Goal: Task Accomplishment & Management: Complete application form

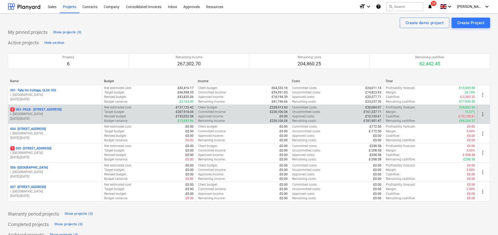
click at [77, 105] on div "3 003 - PELB - [GEOGRAPHIC_DATA], [GEOGRAPHIC_DATA], GL2 7NE i. montvydaite [DA…" at bounding box center [55, 114] width 94 height 18
click at [61, 109] on p "3 003 - PELB - Castle lane, Moreton Valence, GL2 7NE" at bounding box center [35, 109] width 51 height 4
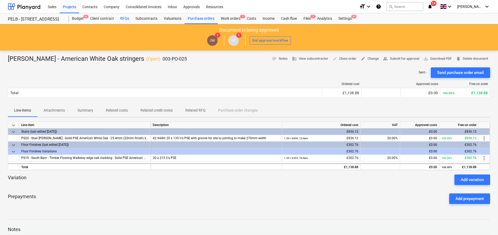
click at [127, 20] on div "RFQs" at bounding box center [124, 18] width 15 height 11
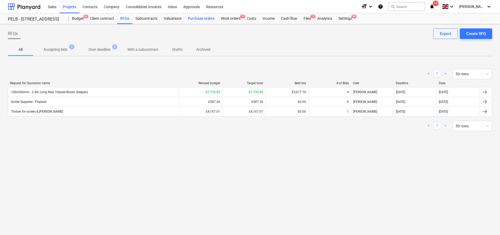
click at [202, 17] on div "Purchase orders" at bounding box center [201, 18] width 33 height 11
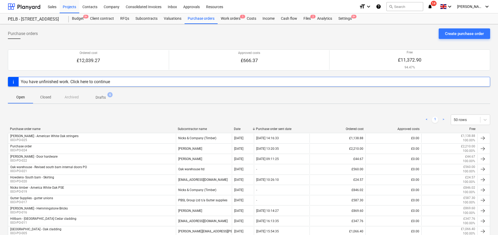
click at [190, 108] on div "< 1 > 50 rows Purchase order name Subcontractor name Date Purchase order sent d…" at bounding box center [249, 187] width 482 height 159
click at [461, 32] on div "Create purchase order" at bounding box center [464, 33] width 39 height 7
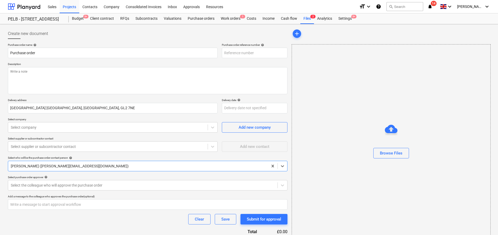
type textarea "x"
type input "003-PO-026"
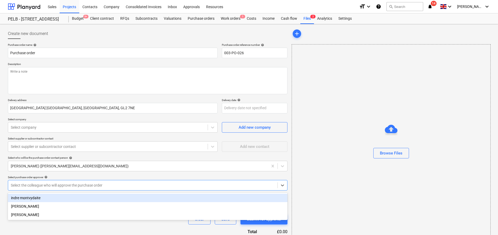
click at [60, 186] on div at bounding box center [143, 184] width 264 height 5
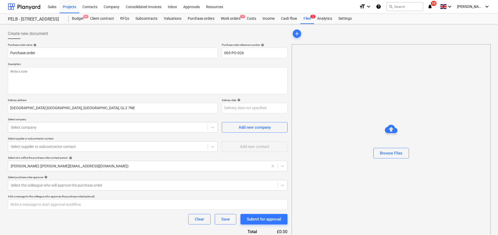
click at [103, 229] on div "Purchase order name help Purchase order Purchase order reference number help 00…" at bounding box center [148, 148] width 280 height 211
click at [94, 204] on input "text" at bounding box center [148, 204] width 280 height 11
type textarea "x"
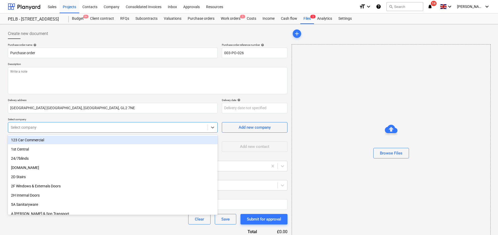
click at [81, 128] on div at bounding box center [108, 126] width 194 height 5
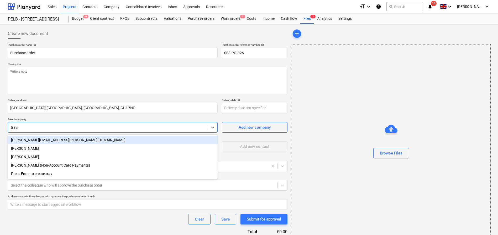
type input "[PERSON_NAME]"
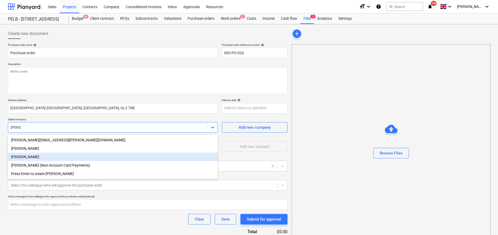
click at [79, 159] on div "[PERSON_NAME]" at bounding box center [113, 156] width 210 height 8
type textarea "x"
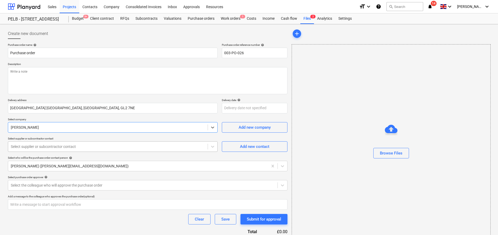
click at [82, 148] on div at bounding box center [108, 146] width 194 height 5
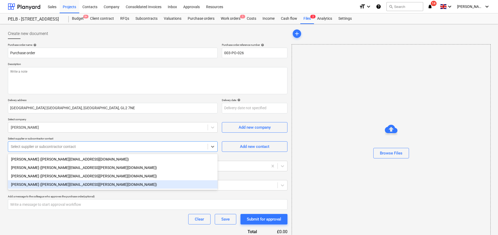
click at [95, 185] on div "[PERSON_NAME] ([PERSON_NAME][EMAIL_ADDRESS][PERSON_NAME][DOMAIN_NAME])" at bounding box center [113, 184] width 210 height 8
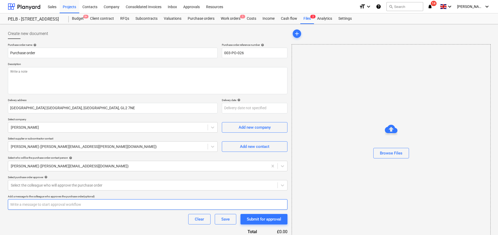
click at [75, 204] on input "text" at bounding box center [148, 204] width 280 height 11
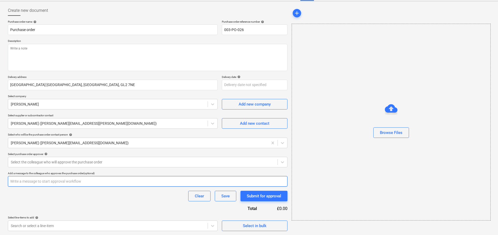
scroll to position [23, 0]
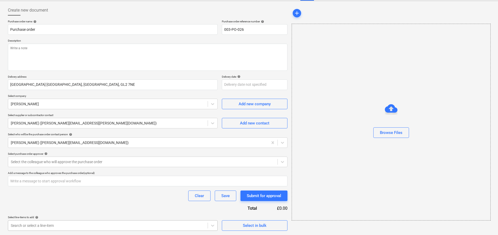
click at [76, 211] on body "Sales Projects Contacts Company Consolidated Invoices Inbox Approvals Resources…" at bounding box center [249, 94] width 498 height 235
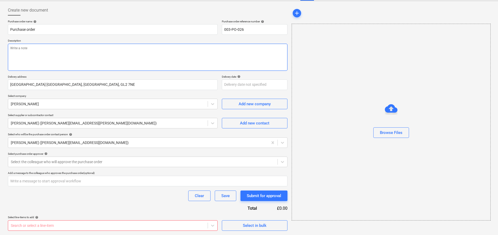
click at [121, 51] on textarea at bounding box center [148, 57] width 280 height 27
type textarea "x"
type textarea "F"
type textarea "x"
type textarea "Fo"
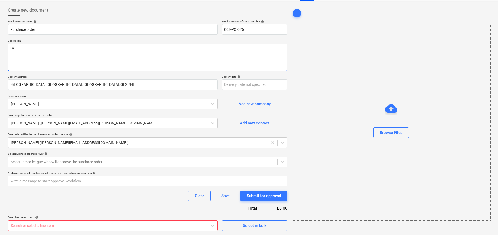
type textarea "x"
type textarea "For"
type textarea "x"
type textarea "For"
type textarea "x"
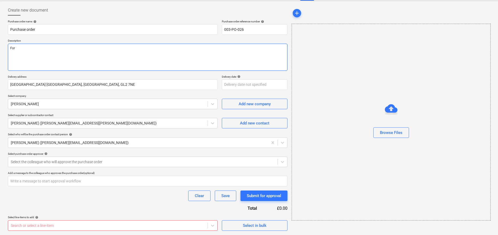
type textarea "For H"
type textarea "x"
type textarea "For Ha"
type textarea "x"
type textarea "For Har"
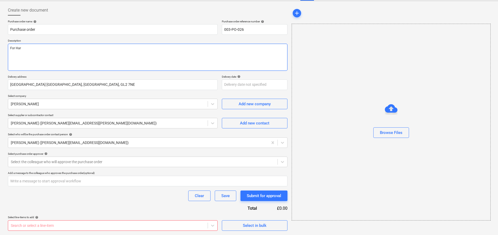
type textarea "x"
type textarea "For Hard"
type textarea "x"
type textarea "For Hard"
type textarea "x"
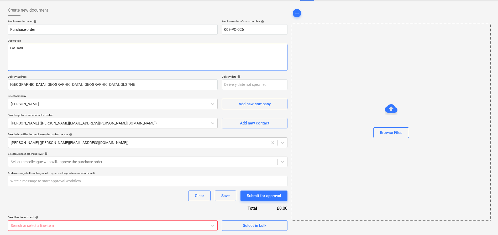
type textarea "For Hard l"
type textarea "x"
type textarea "For Hard la"
type textarea "x"
type textarea "For Hard lan"
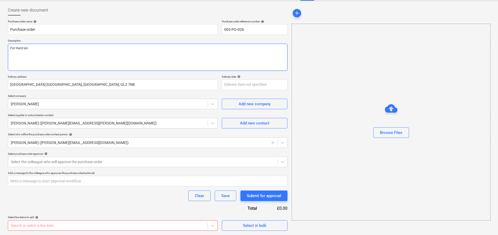
type textarea "x"
type textarea "For Hard land"
type textarea "x"
type textarea "For Hard lands"
type textarea "x"
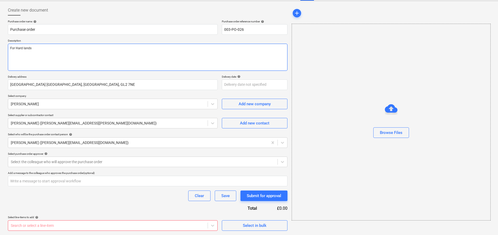
type textarea "For Hard landsc"
type textarea "x"
type textarea "For Hard landscap"
type textarea "x"
type textarea "For Hard landscapo"
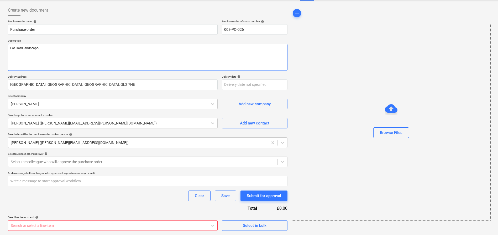
type textarea "x"
type textarea "For Hard landscapon"
type textarea "x"
type textarea "For Hard landscapon"
type textarea "x"
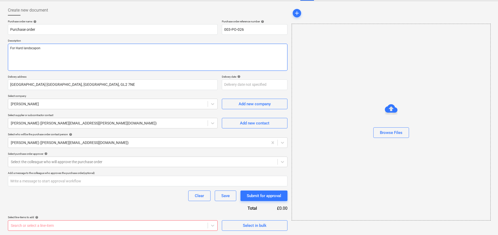
type textarea "For Hard landscapon"
type textarea "x"
type textarea "For Hard landscapo"
type textarea "x"
type textarea "For Hard landscapoi"
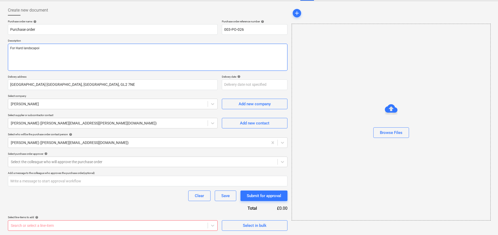
type textarea "x"
type textarea "For Hard landscapoin"
type textarea "x"
type textarea "For Hard landscapoing"
type textarea "x"
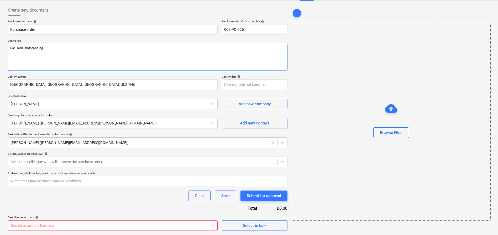
type textarea "For Hard landscapoing"
drag, startPoint x: 53, startPoint y: 46, endPoint x: 15, endPoint y: 48, distance: 37.6
click at [15, 48] on textarea "For Hard landscapoing" at bounding box center [148, 57] width 280 height 27
type textarea "x"
type textarea "For h"
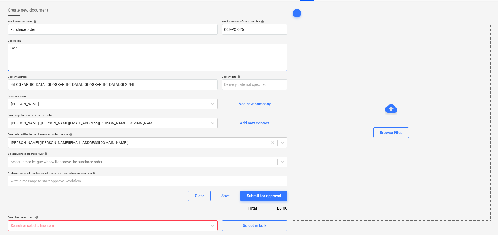
type textarea "x"
type textarea "For ha"
type textarea "x"
type textarea "For har"
type textarea "x"
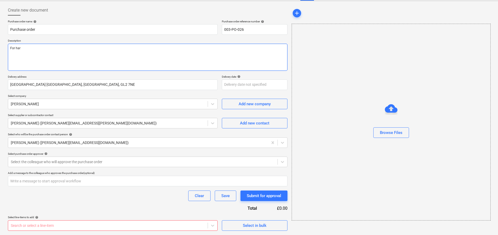
type textarea "For hard"
type textarea "x"
type textarea "For hard"
type textarea "x"
type textarea "For hard l"
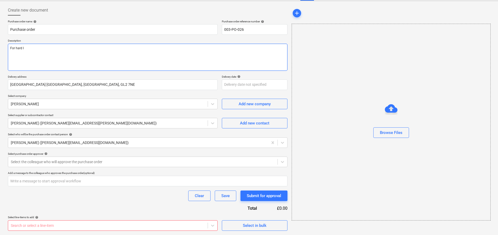
type textarea "x"
type textarea "For hard la"
type textarea "x"
type textarea "For hard lan"
type textarea "x"
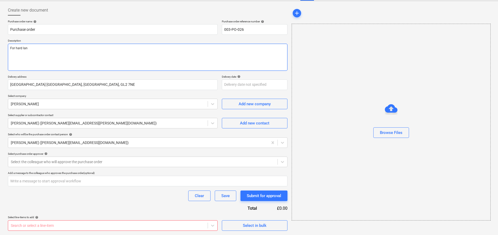
type textarea "For hard land"
type textarea "x"
type textarea "For hard lands"
type textarea "x"
type textarea "For hard landsc"
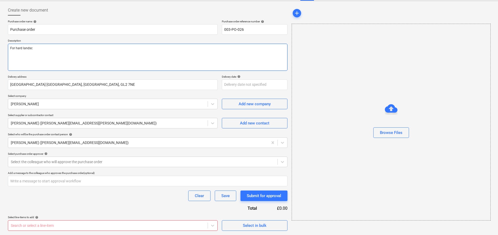
type textarea "x"
type textarea "For hard landsca"
type textarea "x"
type textarea "For hard landscap"
type textarea "x"
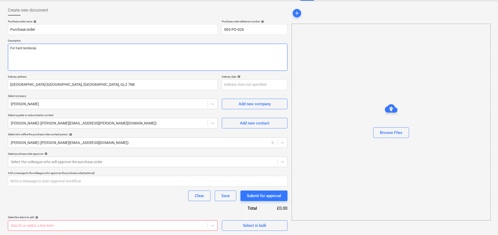
type textarea "For hard landscapi"
type textarea "x"
type textarea "For hard landscaping"
type textarea "x"
type textarea "For hard landscaping"
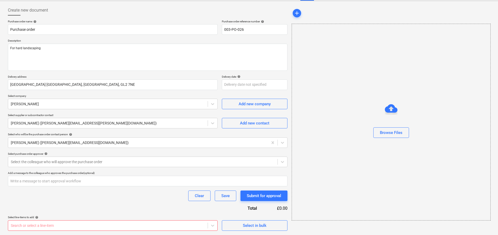
type textarea "x"
click at [83, 211] on body "Sales Projects Contacts Company Consolidated Invoices Inbox Approvals Resources…" at bounding box center [249, 94] width 498 height 235
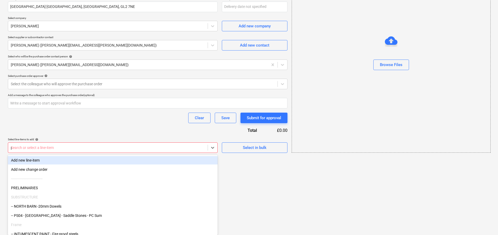
type input "pre"
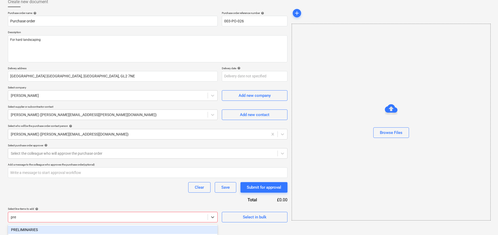
click at [83, 228] on div "PRELIMINARIES" at bounding box center [113, 229] width 210 height 8
type textarea "x"
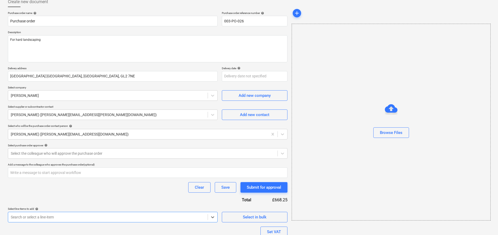
click at [97, 194] on div "Purchase order name help Purchase order Purchase order reference number help 00…" at bounding box center [148, 141] width 280 height 260
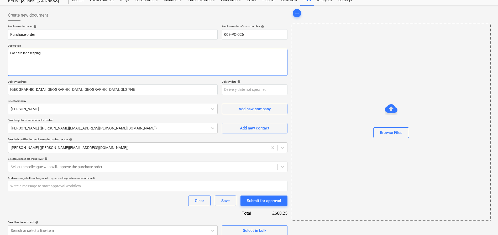
scroll to position [0, 0]
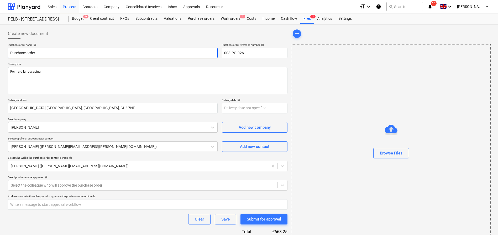
drag, startPoint x: 24, startPoint y: 49, endPoint x: -14, endPoint y: 45, distance: 38.5
click at [0, 45] on html "Sales Projects Contacts Company Consolidated Invoices Inbox Approvals Resources…" at bounding box center [249, 117] width 498 height 235
type textarea "x"
type input "T"
type textarea "x"
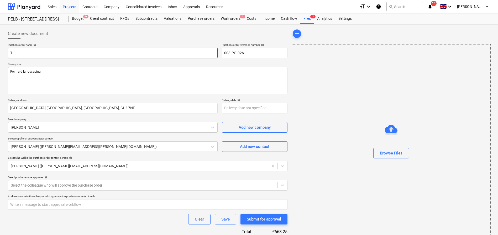
type input "Tr"
type textarea "x"
type input "Tra"
type textarea "x"
type input "Trav"
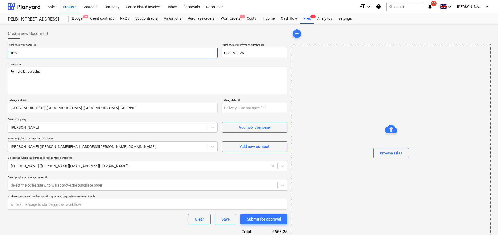
type textarea "x"
type input "[PERSON_NAME]"
type textarea "x"
type input "[PERSON_NAME]"
type textarea "x"
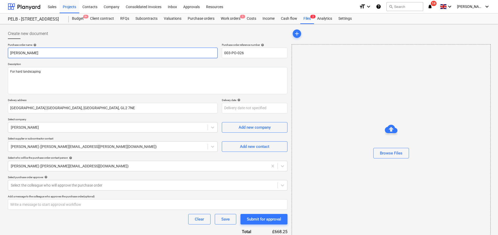
type input "[PERSON_NAME]"
type textarea "x"
type input "[PERSON_NAME]"
type textarea "x"
type input "[PERSON_NAME]"
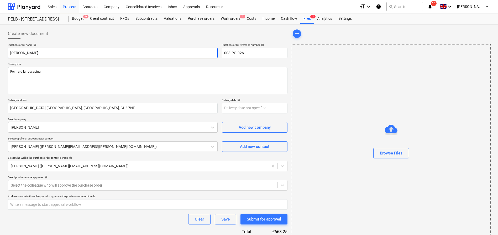
type textarea "x"
type input "[PERSON_NAME]"
type textarea "x"
type input "[PERSON_NAME]"
type textarea "x"
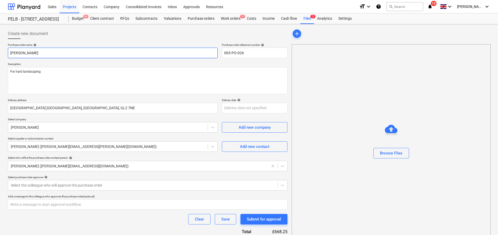
type input "[PERSON_NAME]"
type textarea "x"
type input "[PERSON_NAME]"
type textarea "x"
type input "[PERSON_NAME] -"
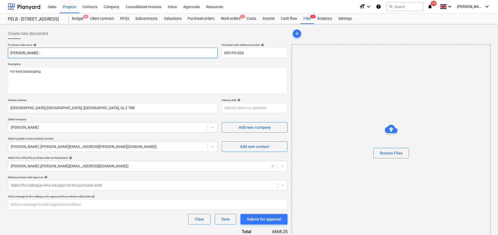
type textarea "x"
type input "[PERSON_NAME] -"
type textarea "x"
type input "[PERSON_NAME] - Ro"
type textarea "x"
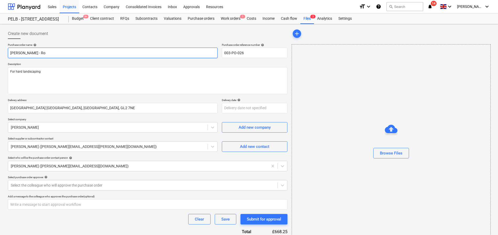
type input "[PERSON_NAME] - Rol"
type textarea "x"
type input "[PERSON_NAME]"
type textarea "x"
type input "[PERSON_NAME] - Roller"
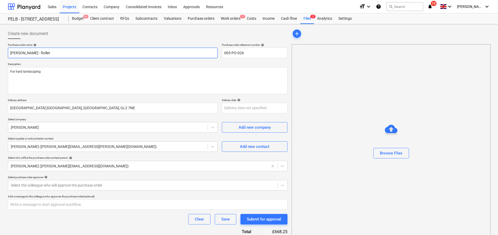
type textarea "x"
type input "[PERSON_NAME] - Roller"
click at [47, 75] on textarea "For hard landscaping" at bounding box center [148, 80] width 280 height 27
type textarea "x"
type textarea "For hard landscaping"
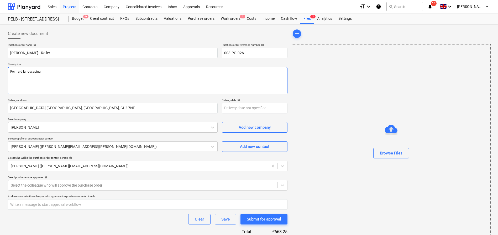
type textarea "x"
type textarea "For hard landscaping"
type textarea "x"
type textarea "For hard landscaping £"
type textarea "x"
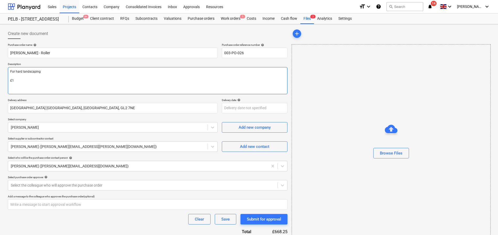
type textarea "For hard landscaping £18"
type textarea "x"
type textarea "For hard landscaping £180"
type textarea "x"
type textarea "For hard landscaping £180"
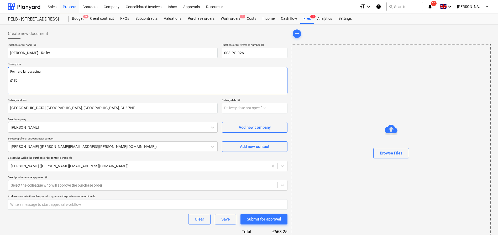
type textarea "x"
type textarea "For hard landscaping £180 pe"
type textarea "x"
type textarea "For hard landscaping £180 per"
type textarea "x"
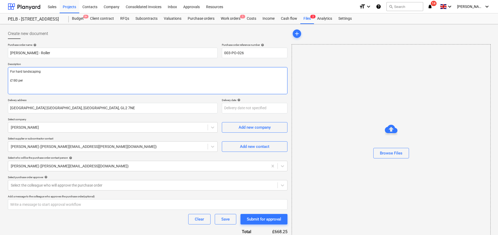
type textarea "For hard landscaping £180 per"
type textarea "x"
type textarea "For hard landscaping £180 per w"
type textarea "x"
type textarea "For hard landscaping £180 per we"
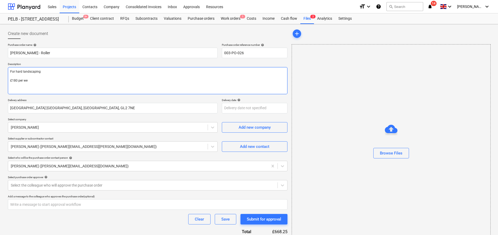
type textarea "x"
type textarea "For hard landscaping £180 per wee"
type textarea "x"
type textarea "For hard landscaping £180 per week"
type textarea "x"
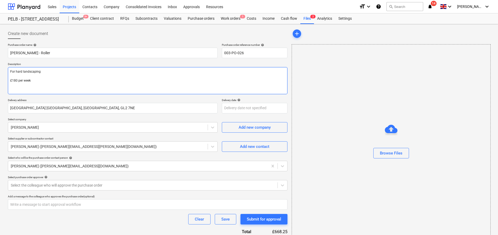
type textarea "For hard landscaping £180 per week"
type textarea "x"
type textarea "For hard landscaping £180 per week -"
type textarea "x"
type textarea "For hard landscaping £180 per week -"
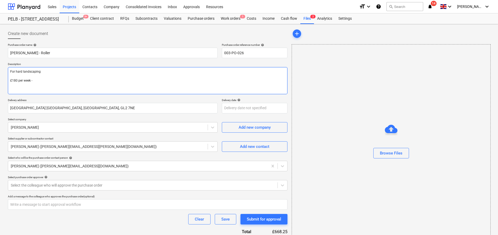
type textarea "x"
type textarea "For hard landscaping £180 per week - £"
type textarea "x"
type textarea "For hard landscaping £180 per week - £0"
type textarea "x"
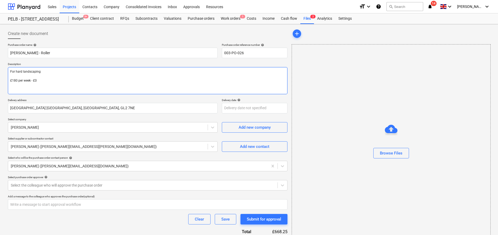
type textarea "For hard landscaping £180 per week - £05"
type textarea "x"
type textarea "For hard landscaping £180 per week - £0"
type textarea "x"
type textarea "For hard landscaping £180 per week - £"
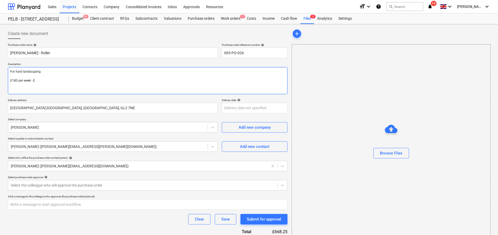
type textarea "x"
type textarea "For hard landscaping £180 per week - £5"
type textarea "x"
type textarea "For hard landscaping £180 per week - £50"
type textarea "x"
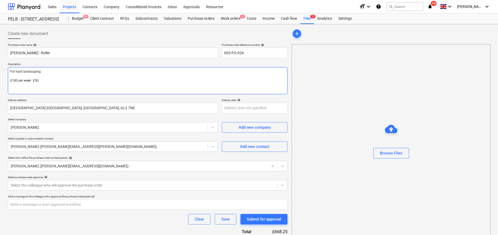
type textarea "For hard landscaping £180 per week - £50"
type textarea "x"
type textarea "For hard landscaping £180 per week - £50 e"
type textarea "x"
type textarea "For hard landscaping £180 per week - £50 e/"
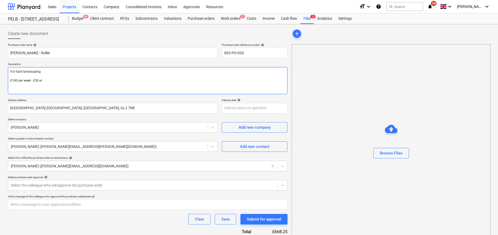
type textarea "x"
type textarea "For hard landscaping £180 per week - £50 e/W"
type textarea "x"
type textarea "For hard landscaping £180 per week - £50 e/"
type textarea "x"
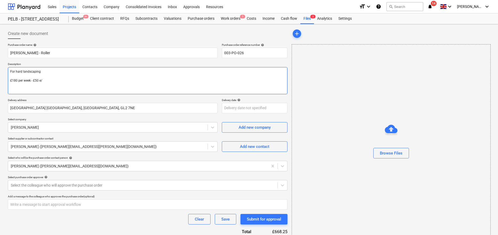
type textarea "For hard landscaping £180 per week - £50 e"
type textarea "x"
type textarea "For hard landscaping £180 per week - £50"
type textarea "x"
type textarea "For hard landscaping £180 per week - £50 E"
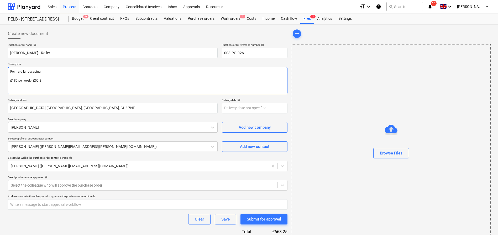
type textarea "x"
type textarea "For hard landscaping £180 per week - £50 E/"
type textarea "x"
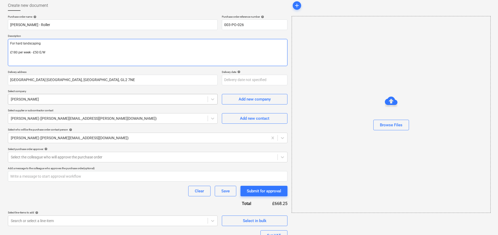
scroll to position [37, 0]
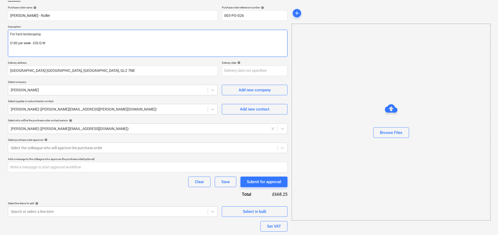
type textarea "For hard landscaping £180 per week - £50 E/W"
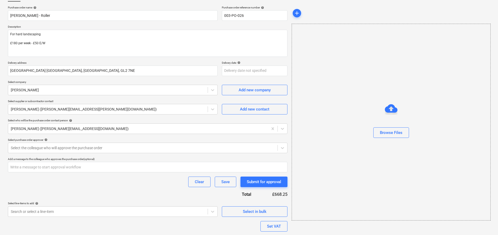
type textarea "x"
click at [118, 196] on div "Purchase order name help [PERSON_NAME] - Roller Purchase order reference number…" at bounding box center [148, 136] width 280 height 260
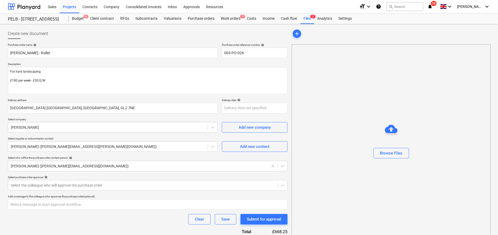
scroll to position [73, 0]
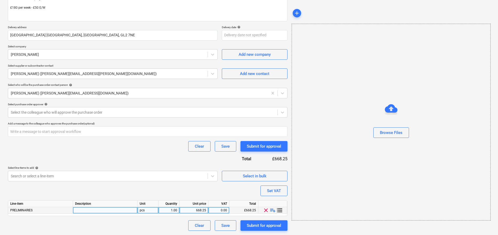
click at [177, 210] on div "1.00" at bounding box center [169, 210] width 17 height 7
click at [147, 210] on div "pcs" at bounding box center [148, 210] width 21 height 7
type input "week"
click at [201, 211] on div "668.25" at bounding box center [194, 210] width 24 height 7
click at [223, 207] on div "0.00" at bounding box center [219, 210] width 17 height 7
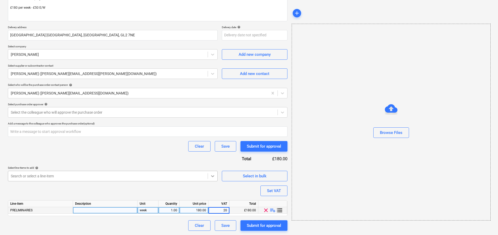
click at [214, 192] on div "Purchase order name help [PERSON_NAME] - Roller Purchase order reference number…" at bounding box center [148, 100] width 280 height 260
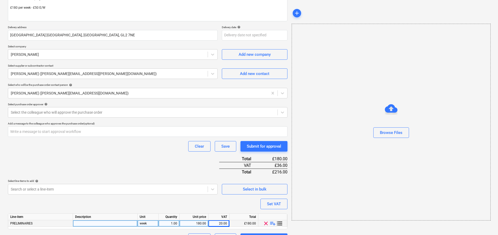
click at [271, 222] on span "playlist_add" at bounding box center [273, 223] width 6 height 6
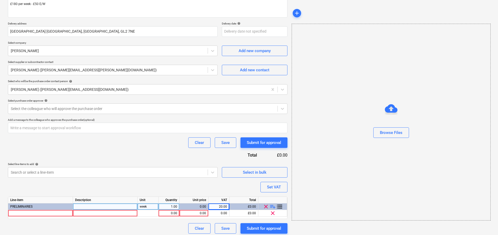
scroll to position [79, 0]
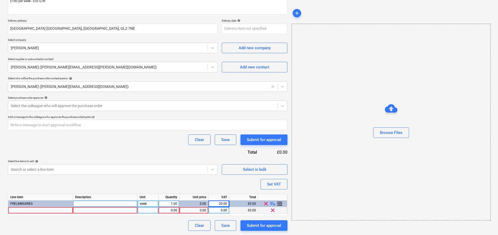
click at [172, 210] on div "0.00" at bounding box center [169, 210] width 17 height 7
click at [50, 207] on div at bounding box center [40, 210] width 65 height 7
click at [51, 204] on div "PRELIMINARIES" at bounding box center [40, 203] width 65 height 7
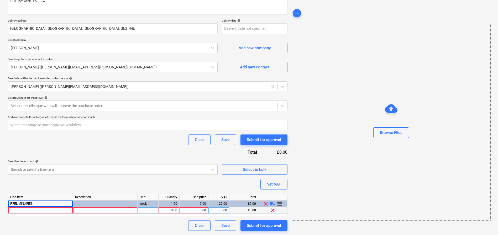
drag, startPoint x: 46, startPoint y: 203, endPoint x: 3, endPoint y: 202, distance: 43.9
click at [3, 202] on div "Create new document Purchase order name help [PERSON_NAME] - Roller Purchase or…" at bounding box center [249, 90] width 498 height 290
click at [35, 202] on div "PRELIMINARIES" at bounding box center [40, 203] width 65 height 7
drag, startPoint x: 35, startPoint y: 203, endPoint x: 5, endPoint y: 201, distance: 30.3
click at [5, 201] on div "Create new document Purchase order name help [PERSON_NAME] - Roller Purchase or…" at bounding box center [249, 90] width 498 height 290
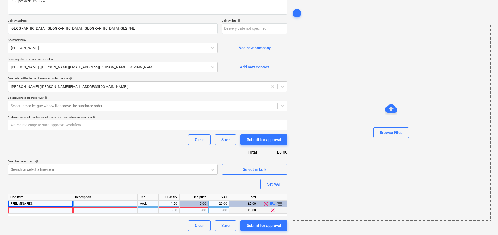
click at [36, 204] on div "PRELIMINARIES" at bounding box center [40, 203] width 65 height 7
drag, startPoint x: 36, startPoint y: 204, endPoint x: 13, endPoint y: 203, distance: 23.6
click at [13, 203] on div "PRELIMINARIES" at bounding box center [40, 203] width 65 height 7
click at [38, 202] on div "PRELIMINARIES" at bounding box center [40, 203] width 65 height 7
drag, startPoint x: 38, startPoint y: 202, endPoint x: 9, endPoint y: 202, distance: 28.6
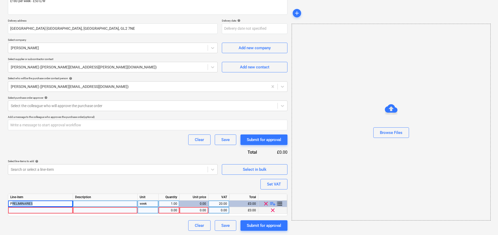
click at [9, 202] on div "PRELIMINARIES" at bounding box center [40, 203] width 65 height 7
click at [56, 203] on div "PRELIMINARIES" at bounding box center [40, 203] width 65 height 7
drag, startPoint x: 40, startPoint y: 201, endPoint x: 26, endPoint y: 202, distance: 14.2
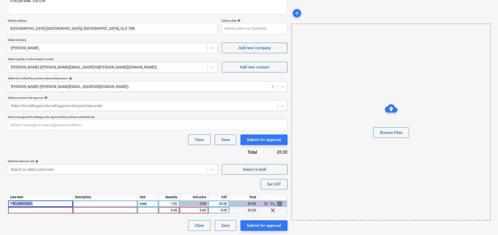
click at [26, 202] on div "PRELIMINARIES" at bounding box center [40, 203] width 65 height 7
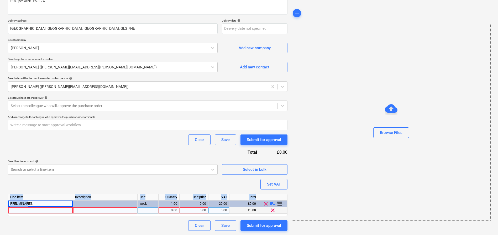
drag, startPoint x: 26, startPoint y: 202, endPoint x: 5, endPoint y: 202, distance: 21.0
click at [5, 202] on div "Create new document Purchase order name help [PERSON_NAME] - Roller Purchase or…" at bounding box center [249, 90] width 498 height 290
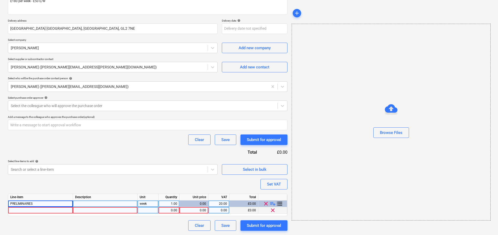
click at [32, 203] on span "PRELIMINARIES" at bounding box center [21, 203] width 22 height 4
drag, startPoint x: 34, startPoint y: 203, endPoint x: 10, endPoint y: 204, distance: 23.9
click at [10, 204] on div "PRELIMINARIES" at bounding box center [40, 203] width 65 height 7
click at [44, 205] on div "PRELIMINARIES" at bounding box center [40, 203] width 65 height 7
click at [43, 203] on div "PRELIMINARIES" at bounding box center [40, 203] width 65 height 7
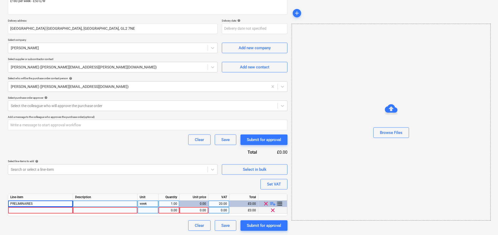
click at [43, 203] on div "PRELIMINARIES" at bounding box center [40, 203] width 65 height 7
click at [44, 204] on div "PRELIMINARIES" at bounding box center [40, 203] width 65 height 7
click at [34, 203] on div "PRELIMINARIES" at bounding box center [40, 203] width 65 height 7
click at [66, 208] on div at bounding box center [40, 210] width 65 height 7
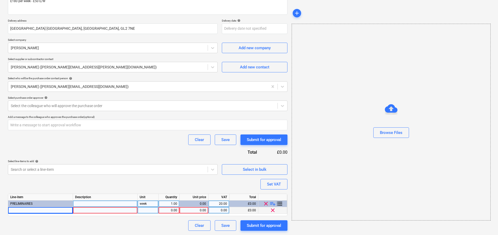
click at [87, 200] on div at bounding box center [105, 203] width 65 height 7
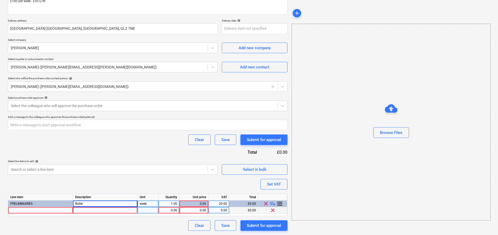
click at [69, 211] on div at bounding box center [40, 210] width 65 height 7
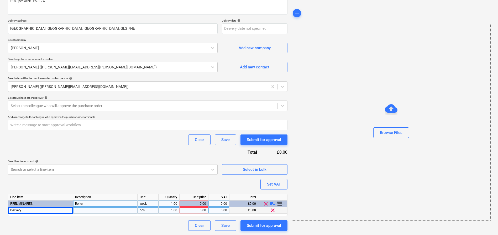
click at [103, 209] on div at bounding box center [105, 210] width 65 height 7
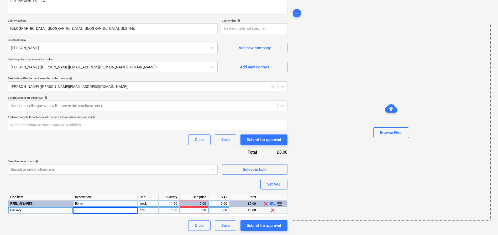
click at [151, 210] on div "pcs" at bounding box center [148, 210] width 21 height 7
click at [199, 212] on div "0.00" at bounding box center [194, 210] width 24 height 7
click at [200, 210] on input at bounding box center [194, 210] width 29 height 6
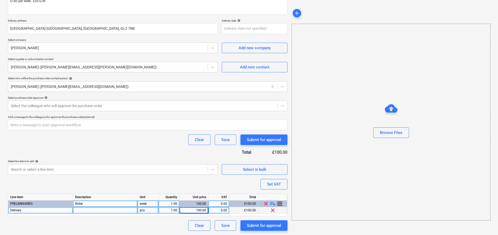
click at [49, 210] on div "Delivery" at bounding box center [40, 210] width 65 height 7
click at [152, 183] on div "Purchase order name help [PERSON_NAME] - Roller Purchase order reference number…" at bounding box center [148, 97] width 280 height 267
click at [195, 202] on div "100.00" at bounding box center [194, 203] width 24 height 7
click at [198, 202] on div "100.00" at bounding box center [194, 203] width 24 height 7
drag, startPoint x: 197, startPoint y: 202, endPoint x: 216, endPoint y: 203, distance: 19.0
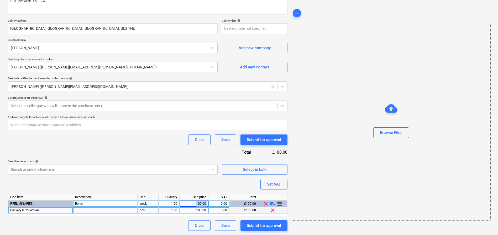
click at [0, 0] on div "PRELIMINARIES Roller week 1.00 100.00 0.00 £100.00 clear playlist_add storage" at bounding box center [0, 0] width 0 height 0
click at [218, 203] on div "0.00" at bounding box center [219, 203] width 17 height 7
drag, startPoint x: 208, startPoint y: 203, endPoint x: 204, endPoint y: 203, distance: 3.7
click at [208, 203] on div "100.00" at bounding box center [194, 203] width 29 height 7
click at [204, 202] on div "100.00" at bounding box center [194, 203] width 24 height 7
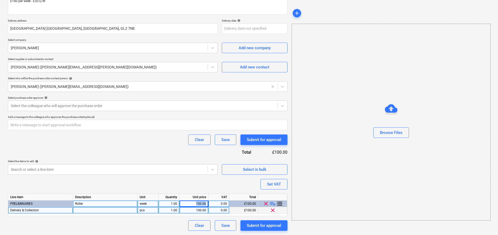
click at [204, 202] on div "100.00" at bounding box center [194, 203] width 24 height 7
click at [200, 190] on div "Purchase order name help [PERSON_NAME] - Roller Purchase order reference number…" at bounding box center [148, 97] width 280 height 267
click at [190, 205] on div "100.00" at bounding box center [194, 203] width 24 height 7
click at [191, 204] on div "100.00" at bounding box center [194, 203] width 24 height 7
click at [192, 204] on div "100.00" at bounding box center [194, 203] width 24 height 7
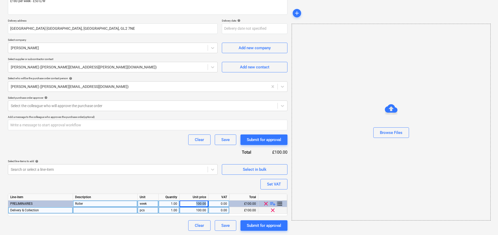
click at [201, 202] on div "100.00" at bounding box center [194, 203] width 24 height 7
click at [199, 185] on div "Purchase order name help [PERSON_NAME] - Roller Purchase order reference number…" at bounding box center [148, 97] width 280 height 267
click at [202, 201] on div "100.00" at bounding box center [194, 203] width 24 height 7
click at [204, 202] on div "100.00" at bounding box center [194, 203] width 24 height 7
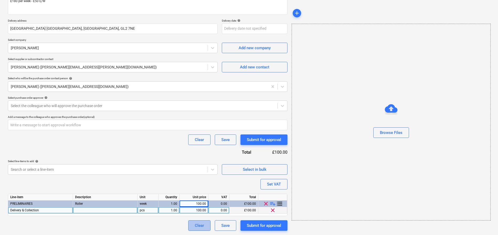
click at [202, 222] on div "Clear" at bounding box center [199, 225] width 9 height 7
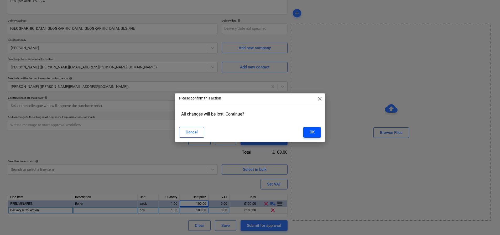
click at [312, 132] on div "OK" at bounding box center [312, 131] width 5 height 7
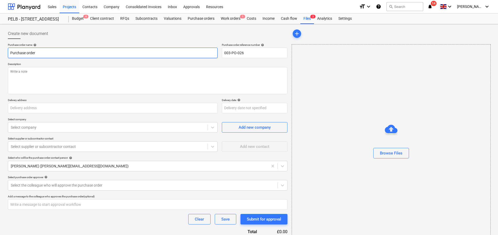
drag, startPoint x: 54, startPoint y: 48, endPoint x: 76, endPoint y: 59, distance: 24.3
click at [76, 59] on div "Purchase order name help Purchase order Purchase order reference number help 00…" at bounding box center [148, 148] width 280 height 211
click at [50, 72] on textarea at bounding box center [148, 80] width 280 height 27
paste textarea "£180 per week £50 e/w"
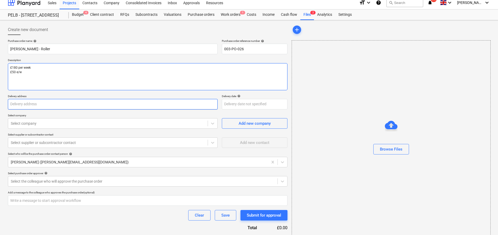
scroll to position [4, 0]
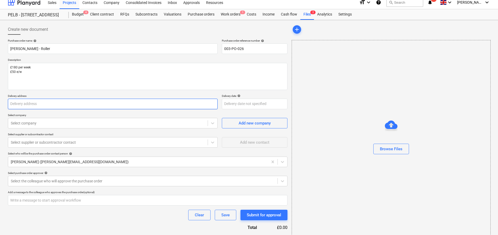
click at [65, 106] on input "text" at bounding box center [113, 103] width 210 height 11
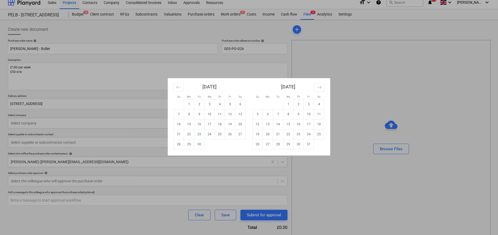
click at [226, 108] on body "Sales Projects Contacts Company Consolidated Invoices Inbox Approvals Resources…" at bounding box center [249, 113] width 498 height 235
click at [230, 113] on td "12" at bounding box center [230, 114] width 10 height 10
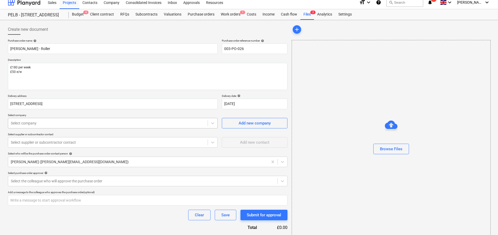
click at [74, 124] on div at bounding box center [108, 122] width 194 height 5
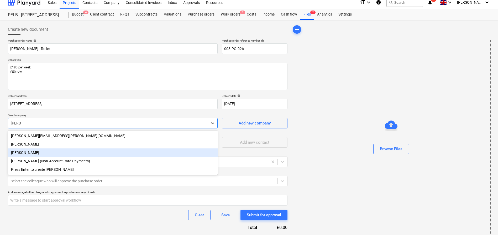
click at [40, 150] on div "[PERSON_NAME]" at bounding box center [113, 152] width 210 height 8
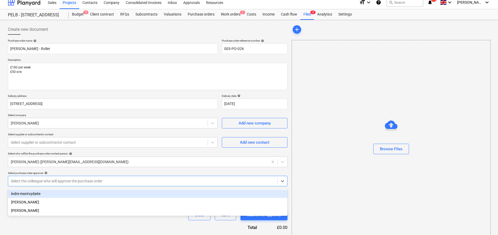
click at [87, 179] on div at bounding box center [143, 180] width 264 height 5
click at [126, 170] on div "Purchase order name help [PERSON_NAME] - Roller Purchase order reference number…" at bounding box center [148, 144] width 280 height 211
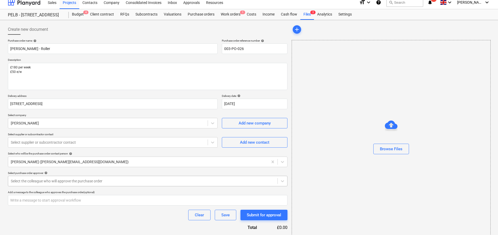
click at [118, 176] on div "Select the colleague who will approve the purchase order" at bounding box center [148, 180] width 280 height 11
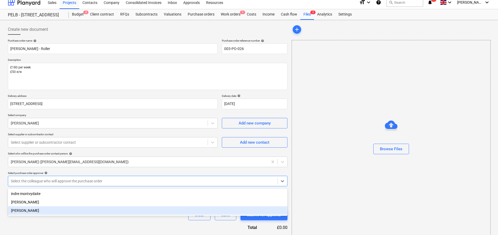
click at [102, 206] on div "[PERSON_NAME]" at bounding box center [148, 210] width 280 height 8
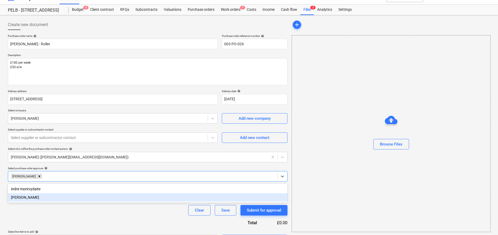
click at [90, 207] on div "Clear Save Submit for approval" at bounding box center [148, 210] width 280 height 11
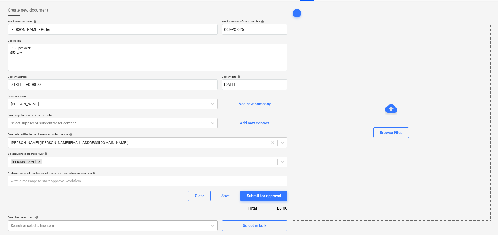
scroll to position [101, 0]
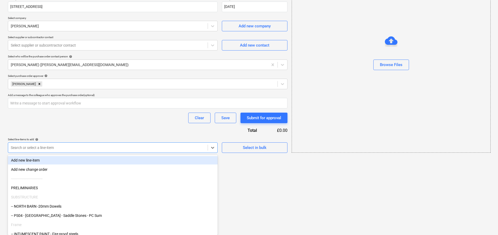
click at [61, 133] on body "Sales Projects Contacts Company Consolidated Invoices Inbox Approvals Resources…" at bounding box center [249, 16] width 498 height 235
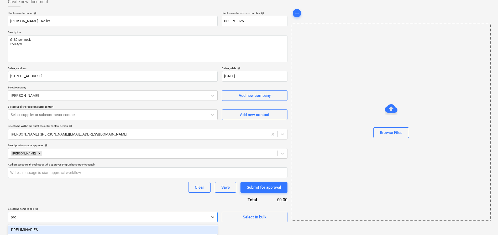
scroll to position [32, 0]
click at [33, 226] on div "PRELIMINARIES" at bounding box center [113, 229] width 210 height 8
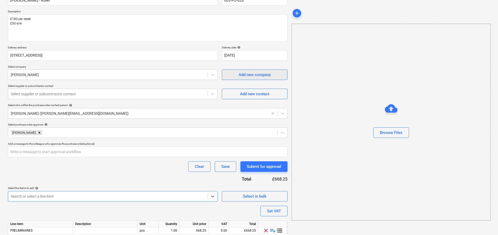
scroll to position [73, 0]
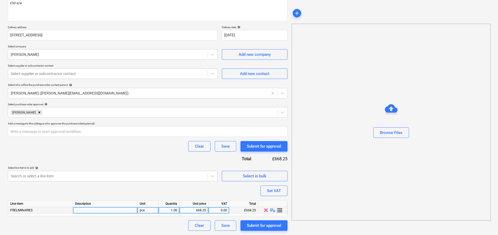
click at [168, 210] on div "1.00" at bounding box center [169, 210] width 17 height 7
click at [202, 206] on div "Unit price" at bounding box center [194, 203] width 29 height 7
click at [201, 210] on div "668.25" at bounding box center [194, 210] width 24 height 7
click at [271, 210] on span "playlist_add" at bounding box center [273, 210] width 6 height 6
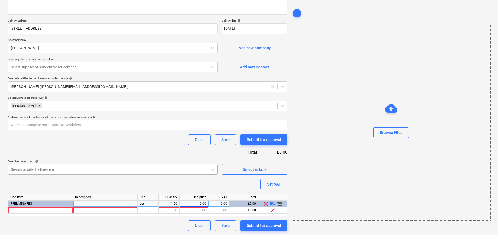
click at [122, 155] on body "Sales Projects Contacts Company Consolidated Invoices Inbox Approvals Resources…" at bounding box center [249, 38] width 498 height 235
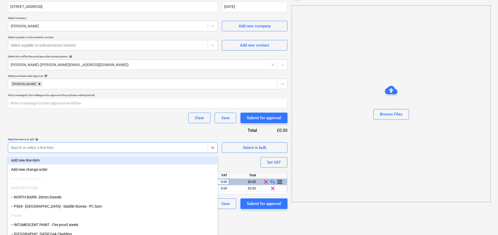
click at [118, 132] on div "Purchase order name help [PERSON_NAME] - Roller Purchase order reference number…" at bounding box center [148, 75] width 280 height 267
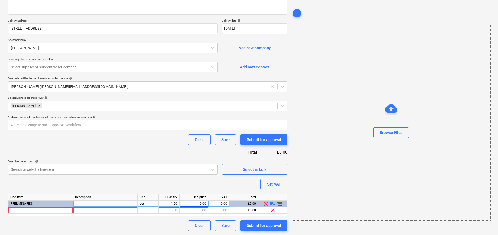
scroll to position [79, 0]
click at [116, 204] on div at bounding box center [105, 203] width 65 height 7
click at [199, 202] on div "0.00" at bounding box center [194, 203] width 24 height 7
click at [201, 202] on div "0.00" at bounding box center [194, 203] width 24 height 7
drag, startPoint x: 201, startPoint y: 203, endPoint x: 209, endPoint y: 203, distance: 8.1
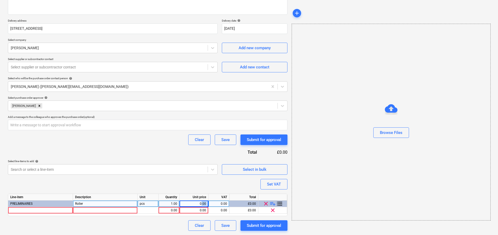
click at [0, 0] on div "PRELIMINARIES Roller pcs 1.00 0.00 0.00 £0.00 clear playlist_add storage" at bounding box center [0, 0] width 0 height 0
click at [170, 185] on div "Purchase order name help [PERSON_NAME] - Roller Purchase order reference number…" at bounding box center [148, 97] width 280 height 267
click at [198, 206] on div "0.00" at bounding box center [194, 203] width 24 height 7
click at [199, 203] on div "0.00" at bounding box center [194, 203] width 24 height 7
click at [186, 191] on div "Purchase order name help [PERSON_NAME] - Roller Purchase order reference number…" at bounding box center [148, 97] width 280 height 267
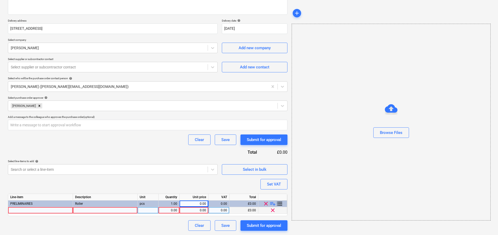
click at [63, 211] on div at bounding box center [40, 210] width 65 height 7
click at [90, 207] on div at bounding box center [105, 210] width 65 height 7
click at [49, 211] on div at bounding box center [40, 210] width 65 height 7
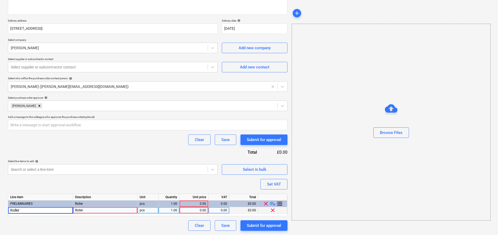
click at [196, 212] on div "0.00" at bounding box center [194, 210] width 24 height 7
click at [147, 209] on div "pcs" at bounding box center [148, 210] width 21 height 7
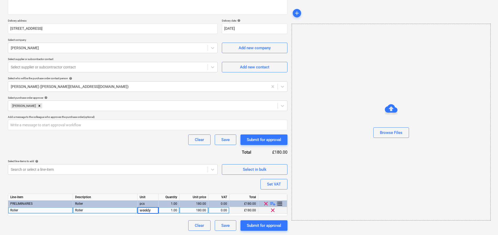
click at [221, 211] on div "0.00" at bounding box center [219, 210] width 17 height 7
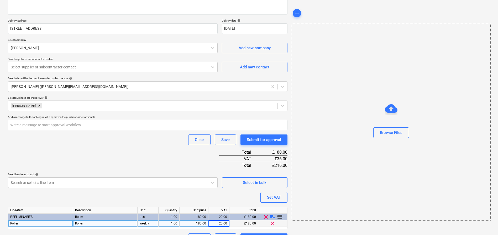
click at [216, 190] on div "Purchase order name help [PERSON_NAME] - Roller Purchase order reference number…" at bounding box center [148, 104] width 280 height 280
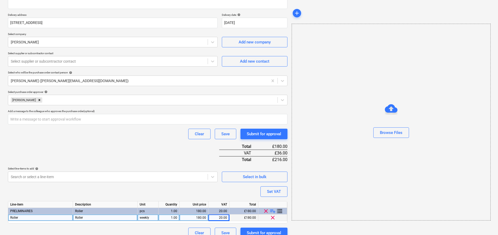
scroll to position [92, 0]
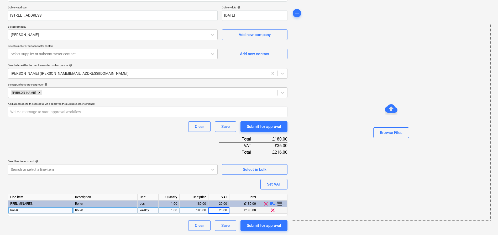
click at [272, 203] on span "playlist_add" at bounding box center [273, 203] width 6 height 6
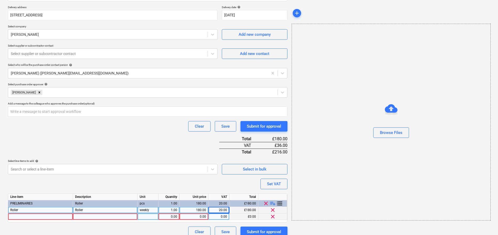
scroll to position [99, 0]
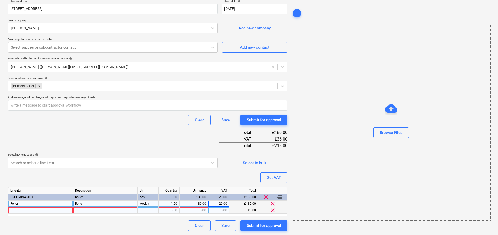
click at [52, 208] on div at bounding box center [40, 210] width 65 height 7
click at [92, 210] on div at bounding box center [105, 210] width 65 height 7
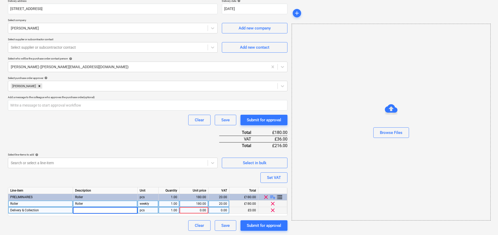
click at [150, 210] on div "pcs" at bounding box center [148, 210] width 21 height 7
click at [205, 210] on div "0.00" at bounding box center [194, 210] width 24 height 7
click at [214, 209] on div "0.00" at bounding box center [219, 210] width 17 height 7
click at [262, 169] on div "Purchase order name help [PERSON_NAME] - Roller Purchase order reference number…" at bounding box center [148, 87] width 280 height 286
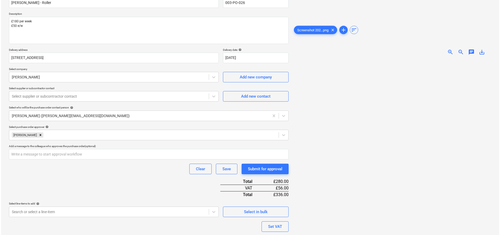
scroll to position [99, 0]
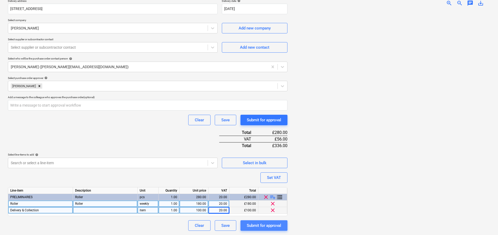
click at [268, 225] on div "Submit for approval" at bounding box center [264, 225] width 34 height 7
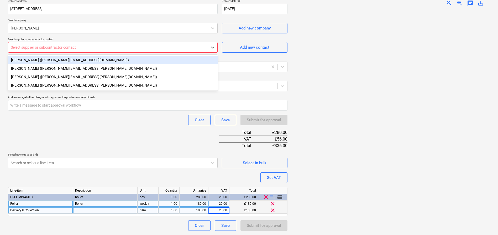
click at [55, 47] on div at bounding box center [108, 47] width 194 height 5
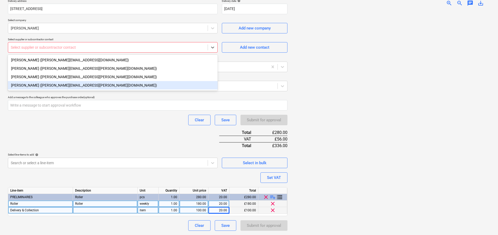
click at [60, 87] on div "[PERSON_NAME] ([PERSON_NAME][EMAIL_ADDRESS][PERSON_NAME][DOMAIN_NAME])" at bounding box center [113, 85] width 210 height 8
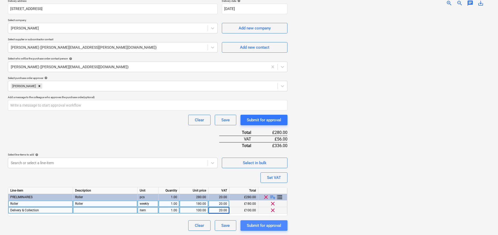
click at [265, 223] on div "Submit for approval" at bounding box center [264, 225] width 34 height 7
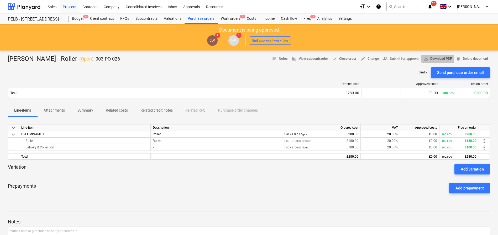
click at [439, 55] on button "save_alt Download PDF" at bounding box center [438, 59] width 33 height 8
